Goal: Information Seeking & Learning: Learn about a topic

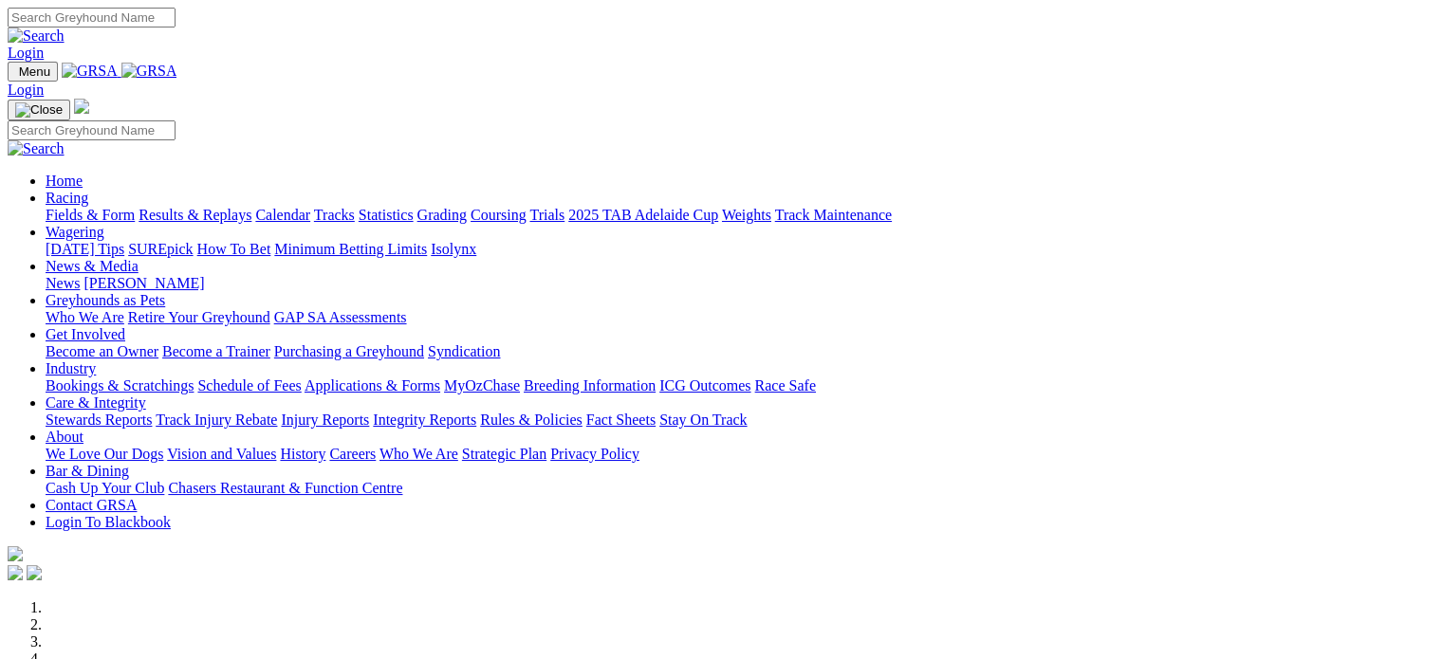
click at [177, 80] on img at bounding box center [149, 71] width 56 height 17
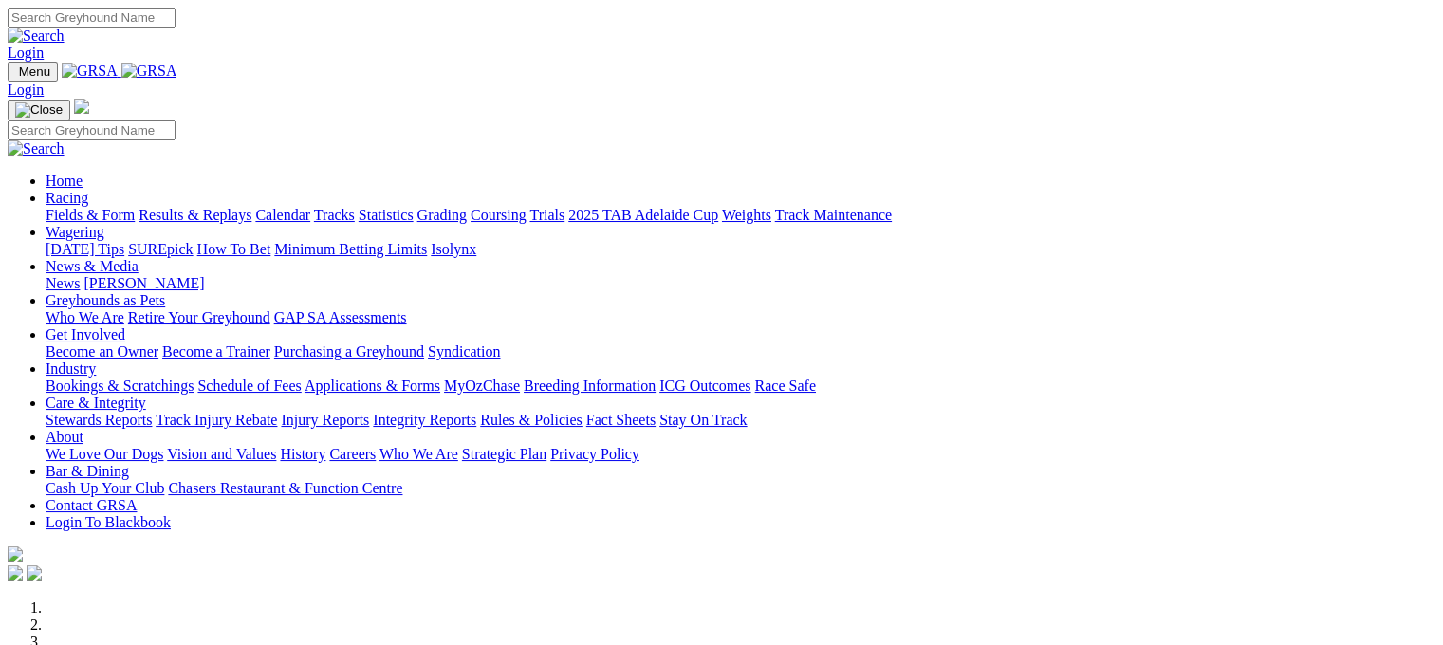
click at [414, 207] on link "Statistics" at bounding box center [385, 215] width 55 height 16
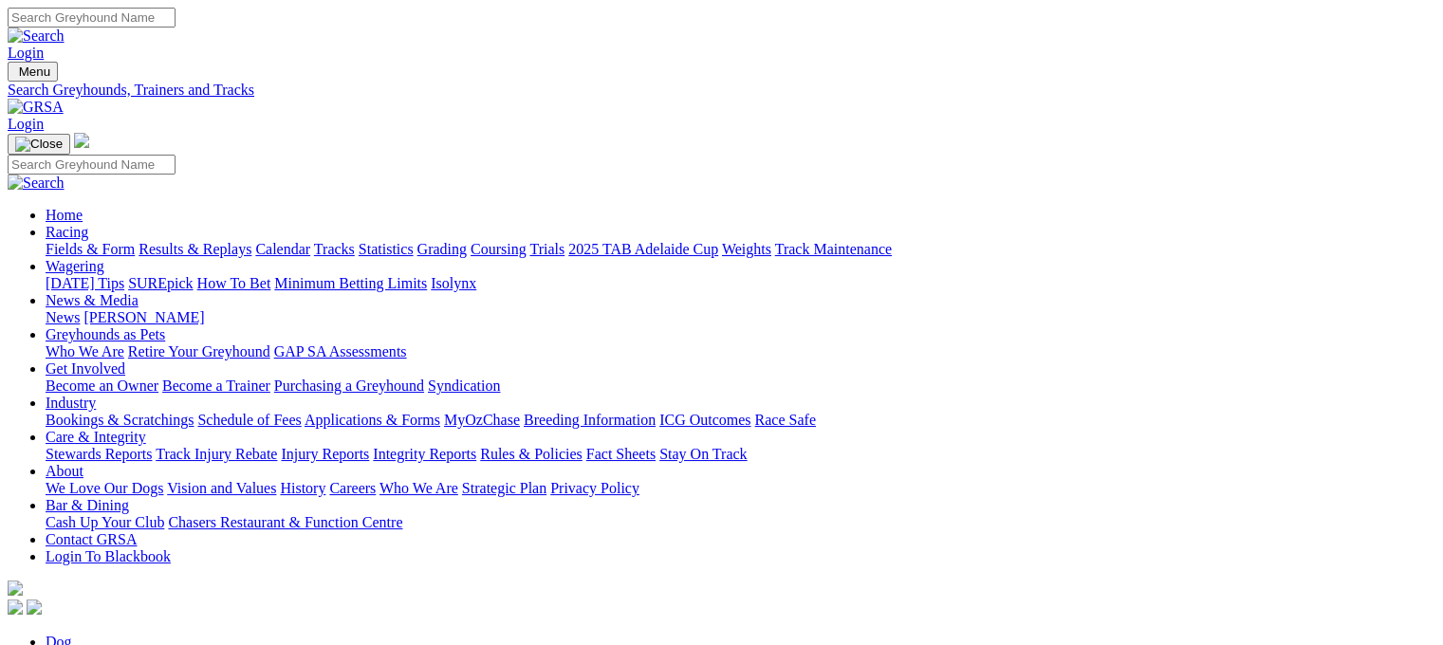
type input "only exception"
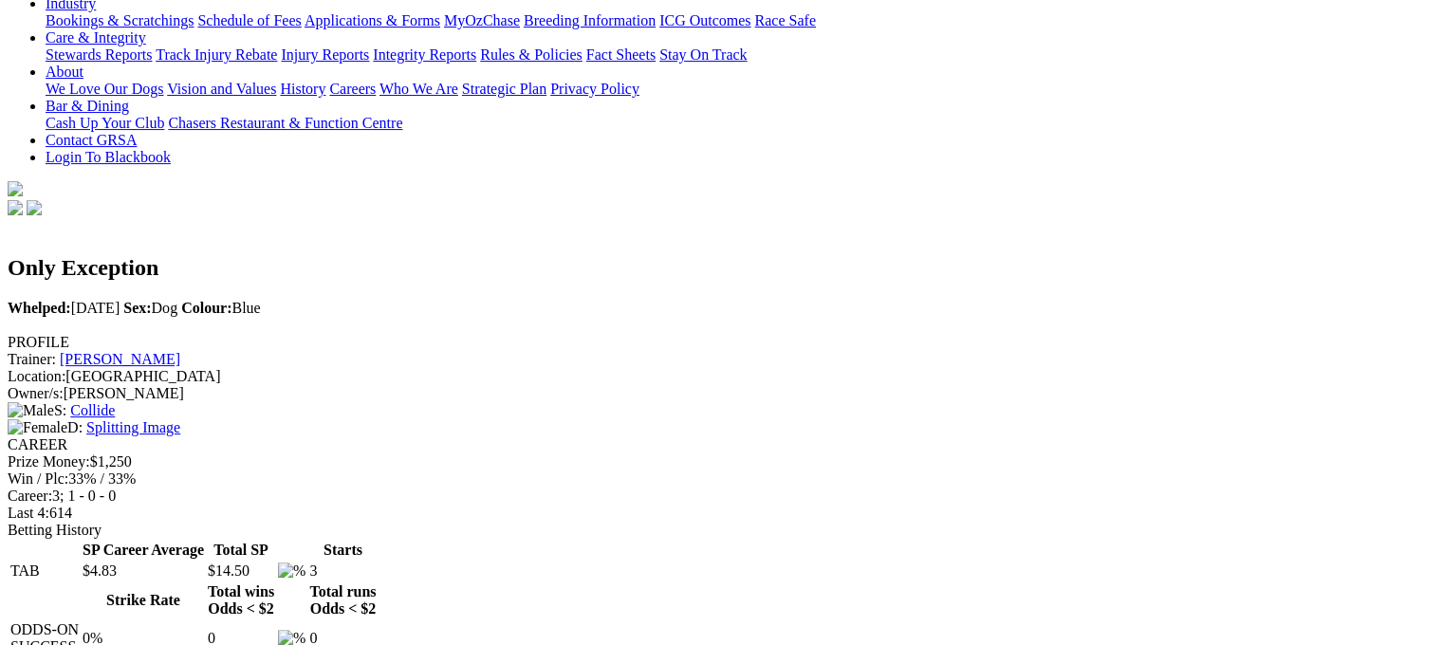
scroll to position [397, 0]
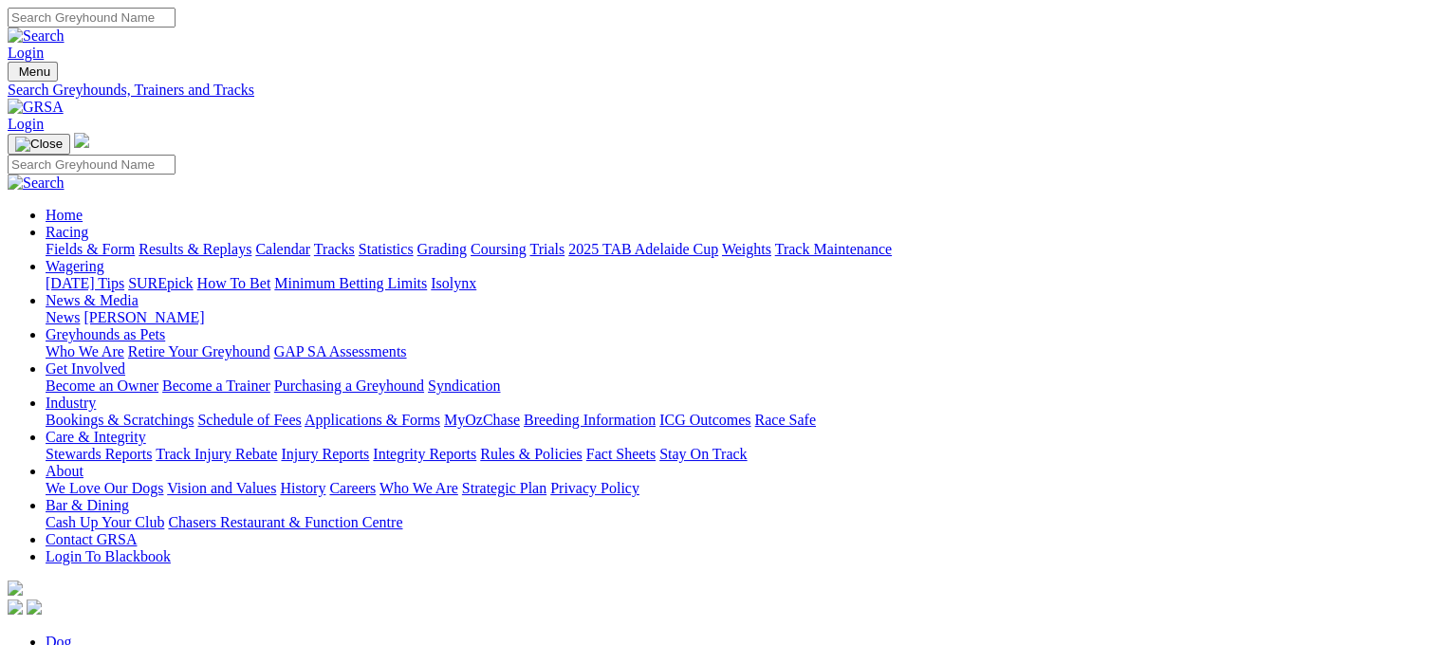
type input "[PERSON_NAME]"
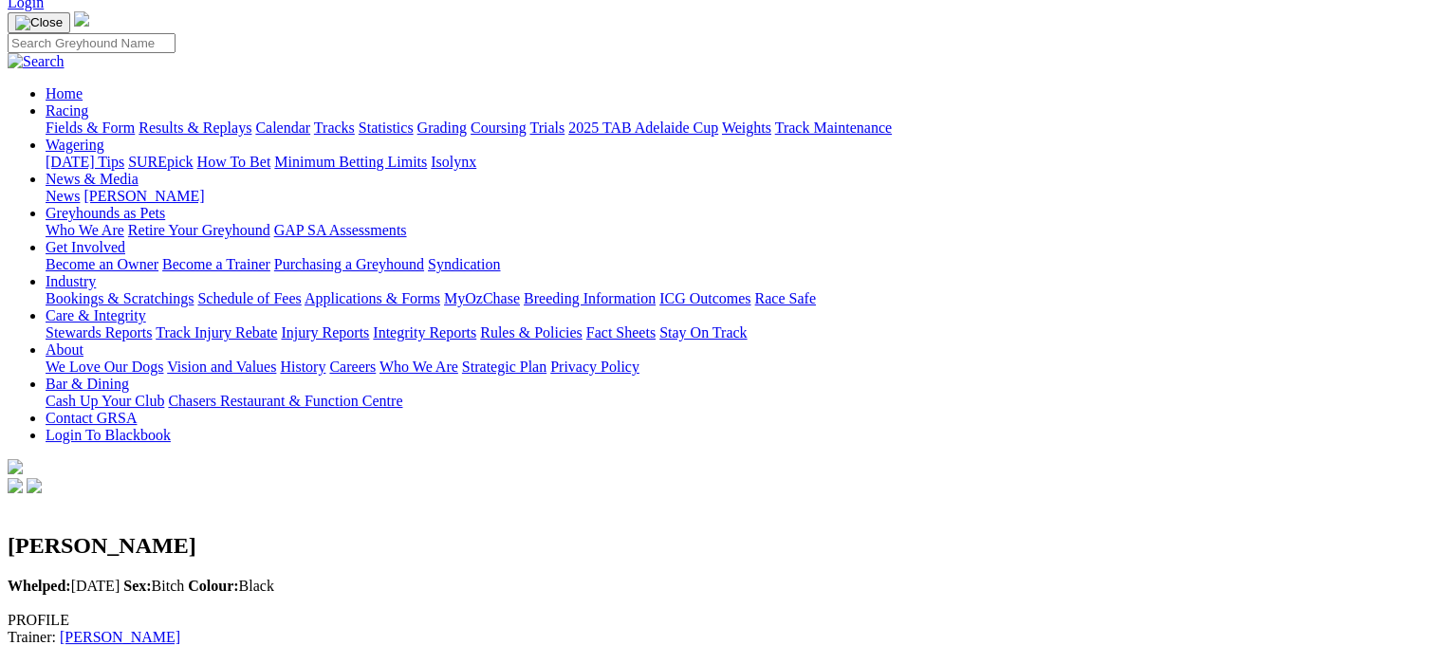
scroll to position [109, 0]
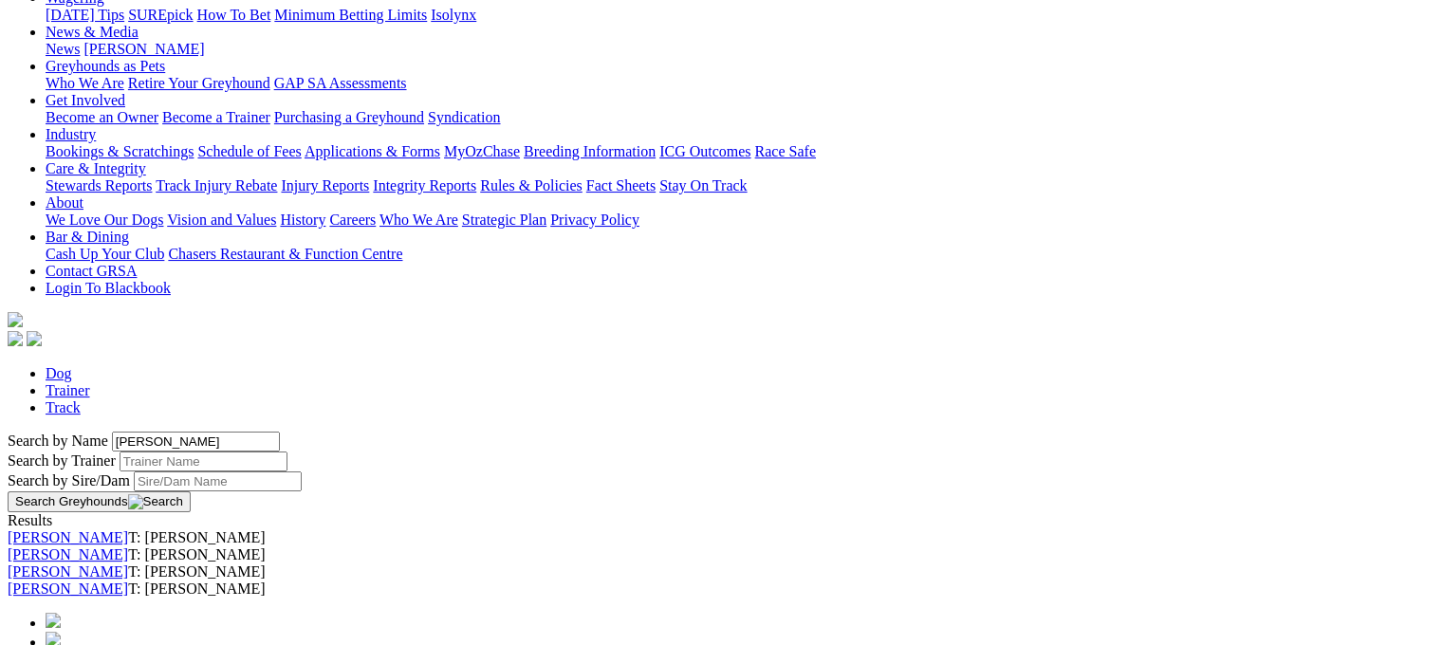
scroll to position [275, 0]
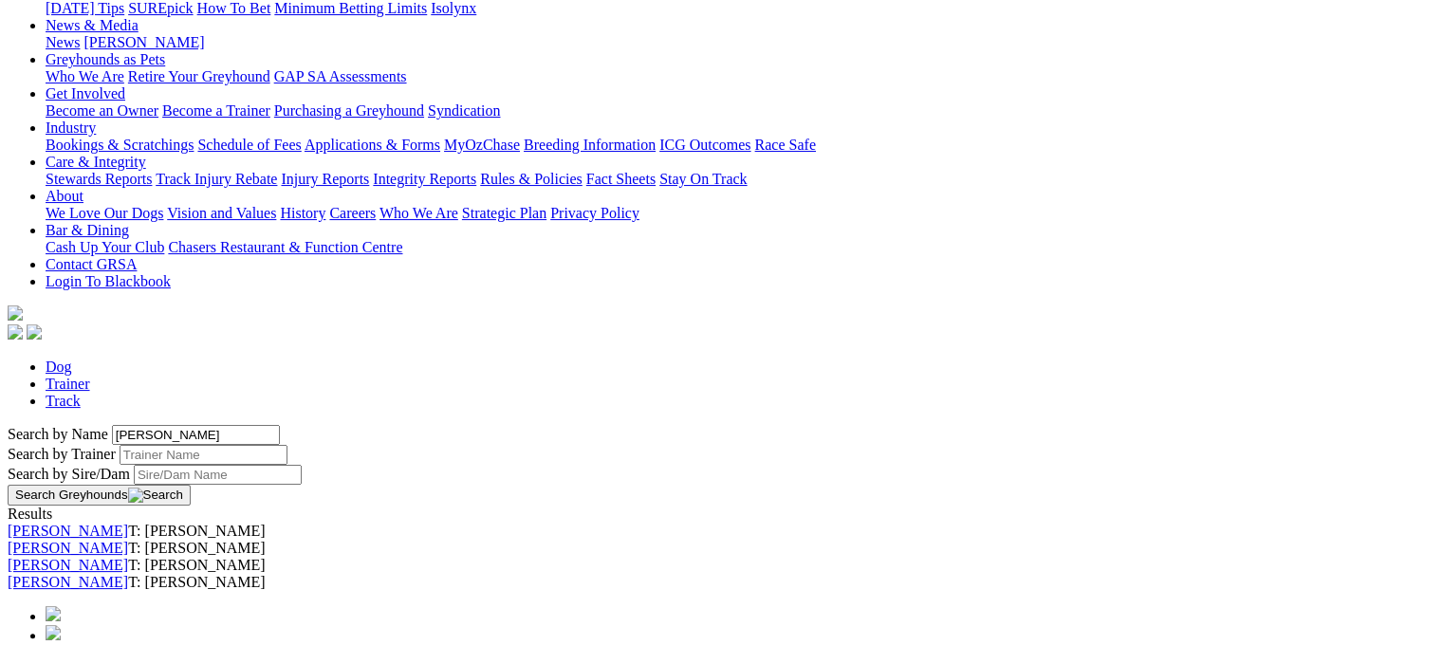
click at [128, 574] on link "[PERSON_NAME]" at bounding box center [68, 582] width 120 height 16
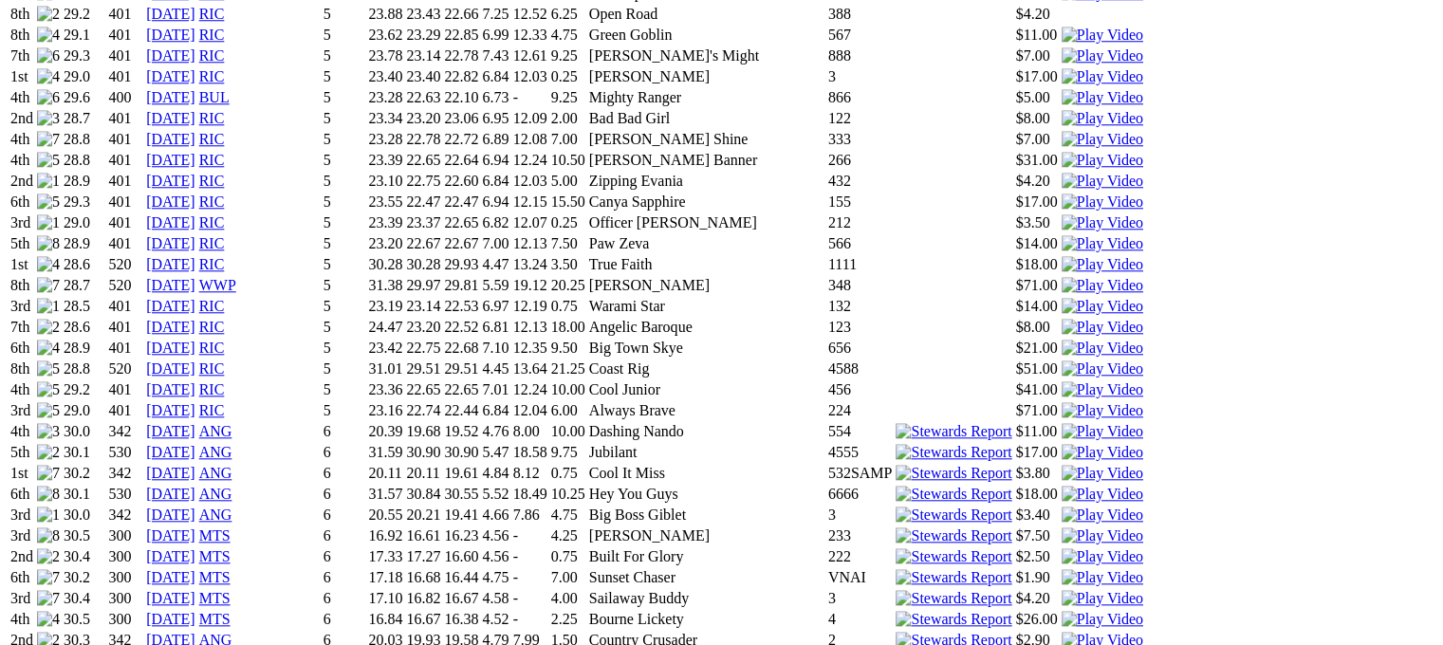
scroll to position [1845, 0]
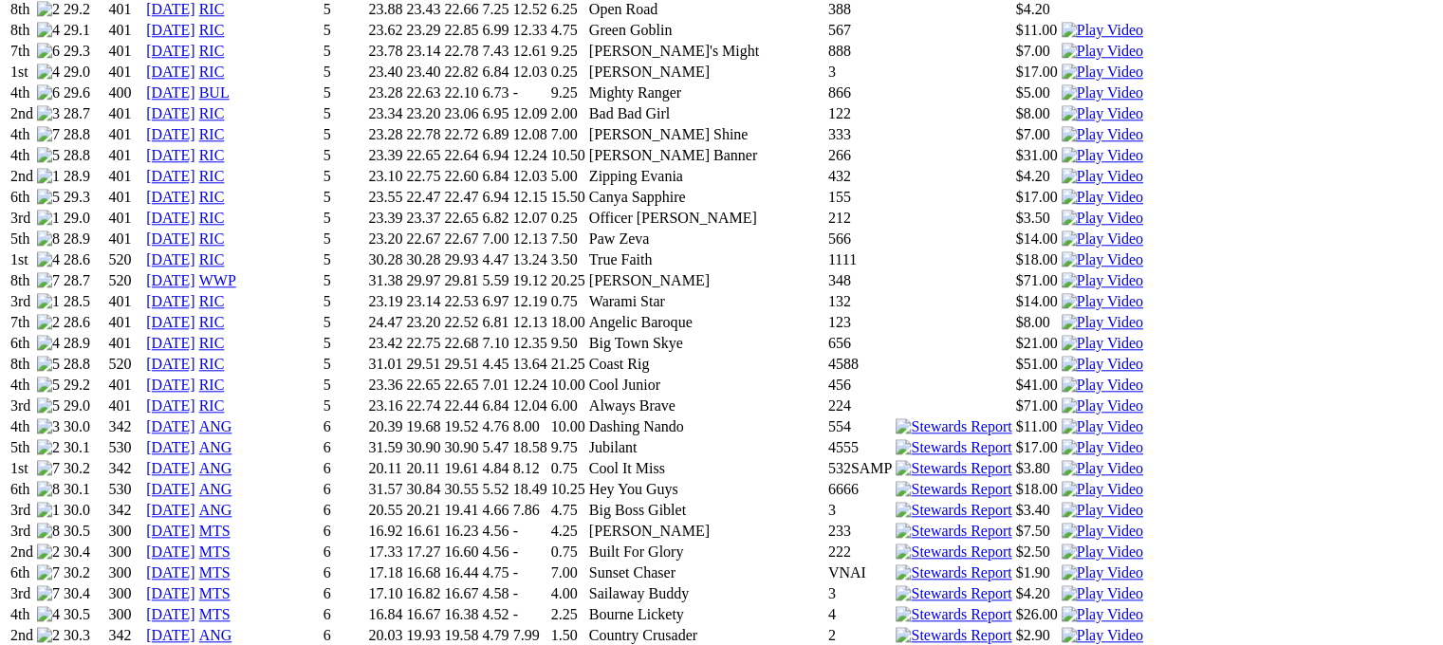
click at [1061, 460] on img at bounding box center [1102, 468] width 82 height 17
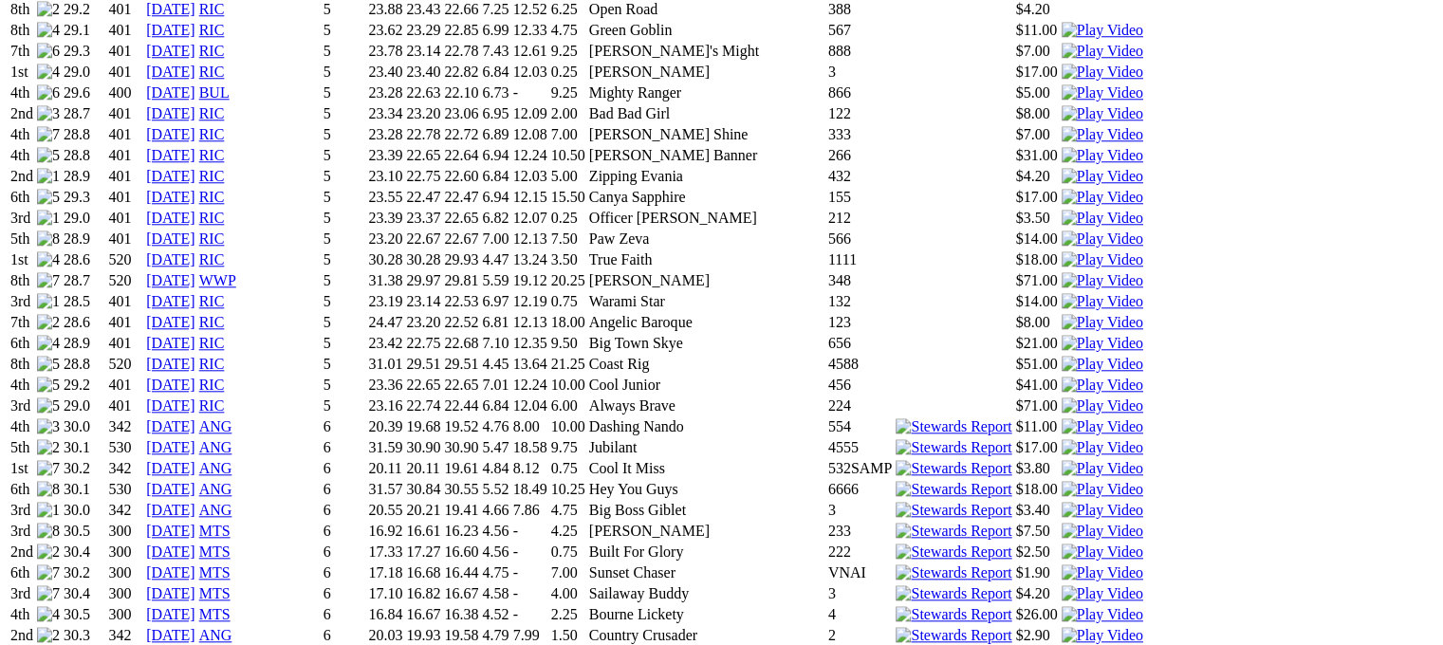
click at [1061, 627] on img at bounding box center [1102, 635] width 82 height 17
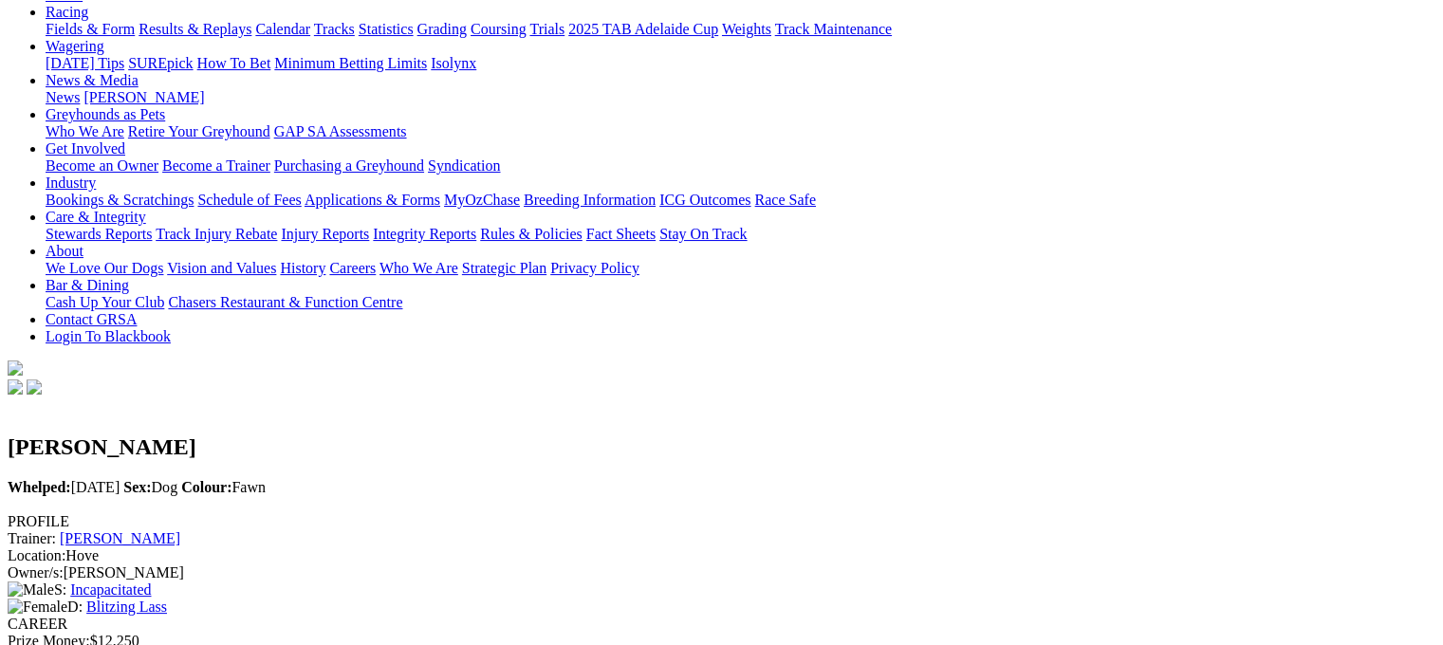
scroll to position [237, 0]
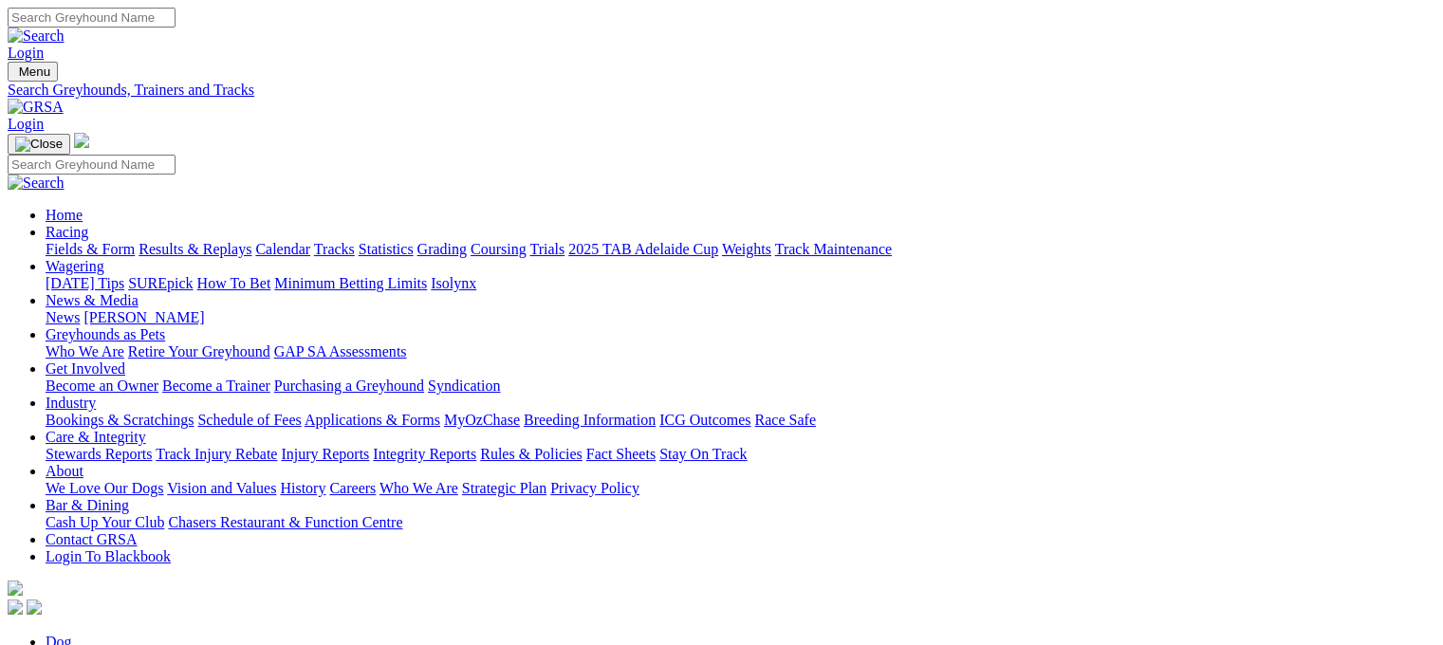
type input "r"
type input "country crusader"
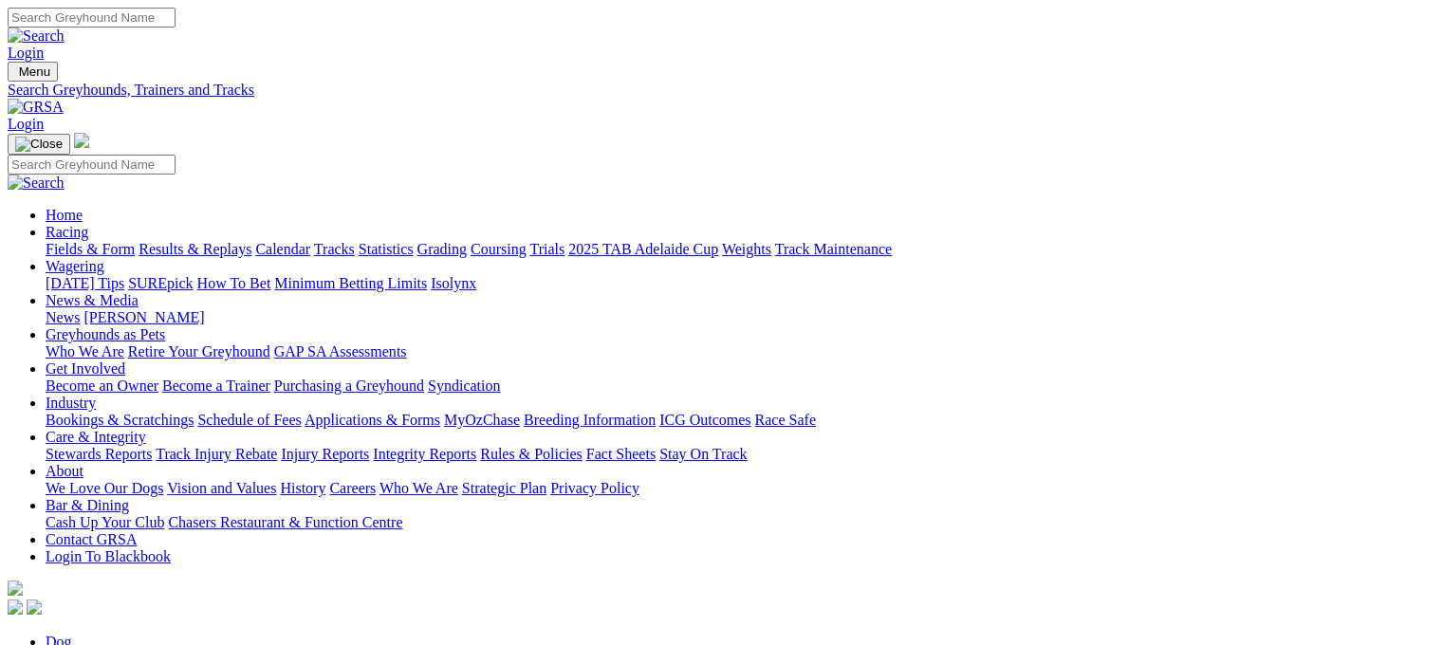
drag, startPoint x: 1442, startPoint y: 71, endPoint x: 1443, endPoint y: 133, distance: 61.7
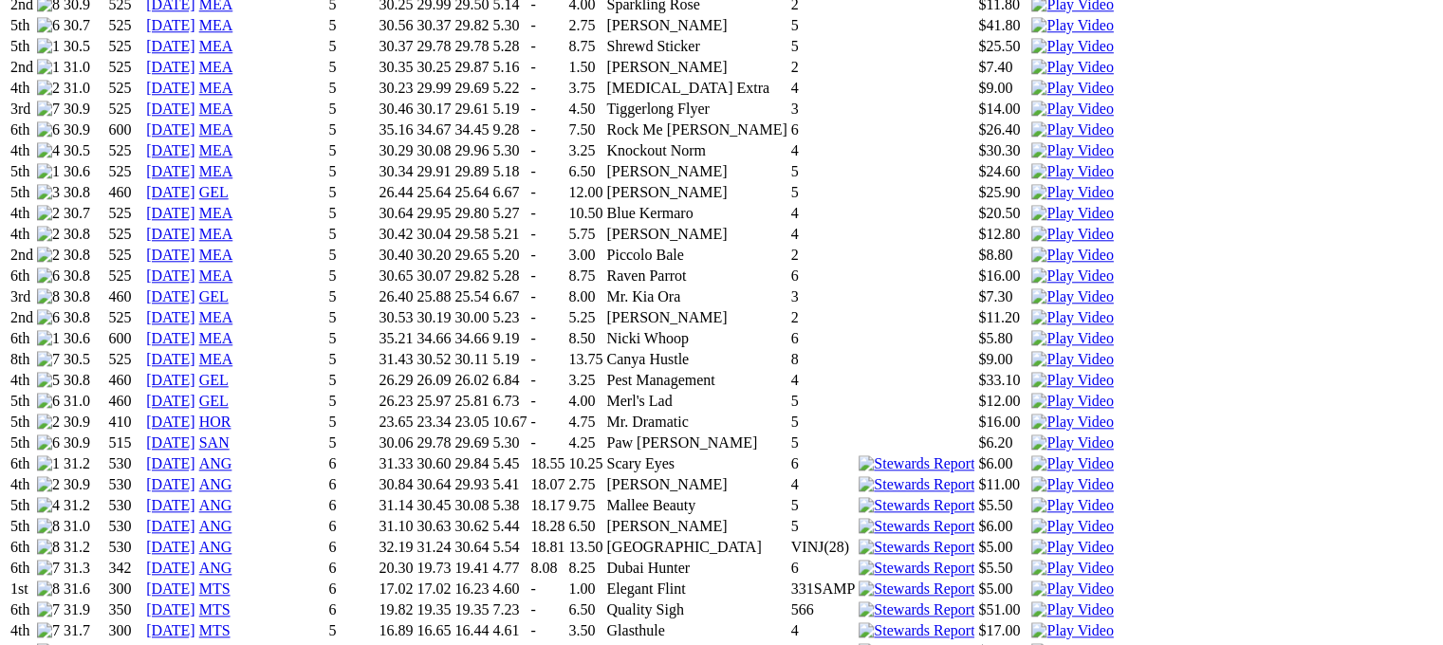
scroll to position [1948, 72]
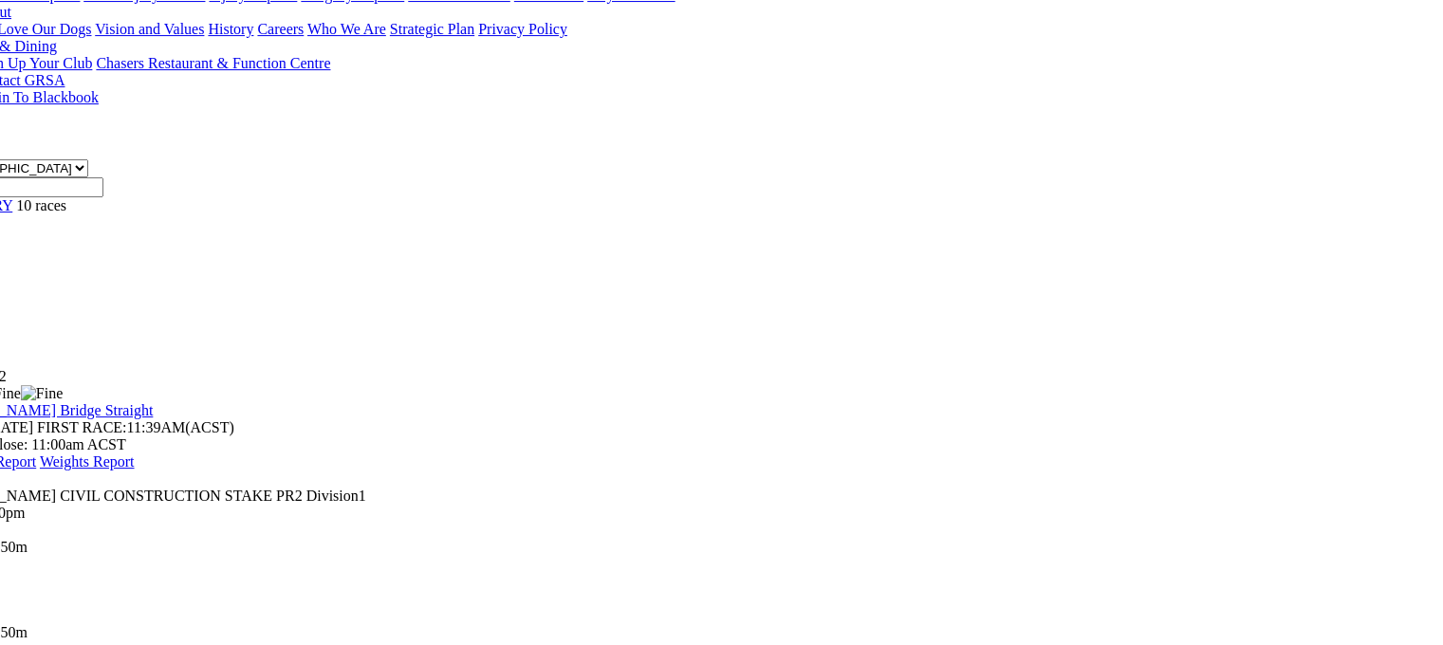
scroll to position [465, 72]
